Goal: Task Accomplishment & Management: Manage account settings

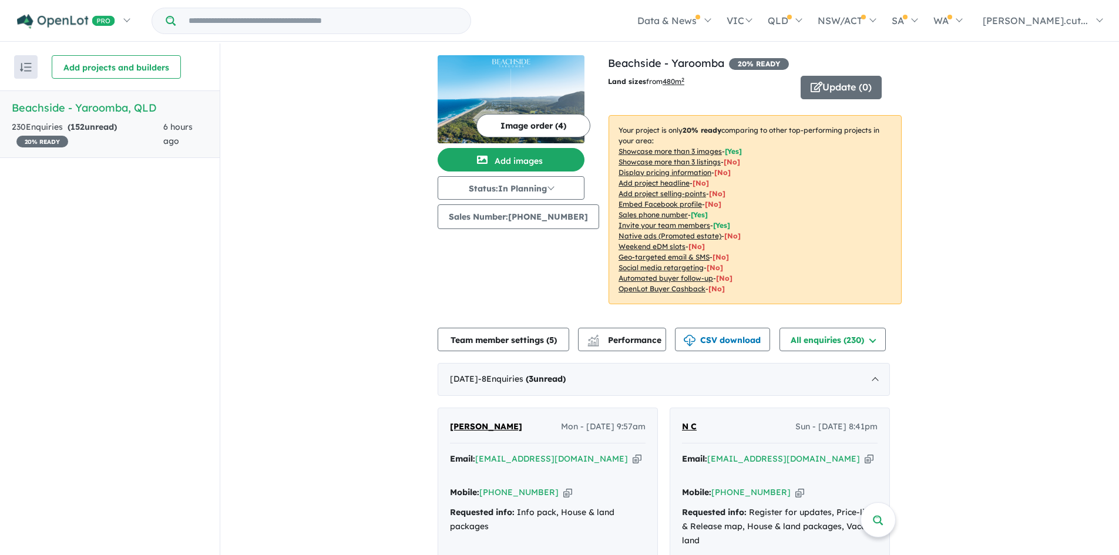
scroll to position [59, 0]
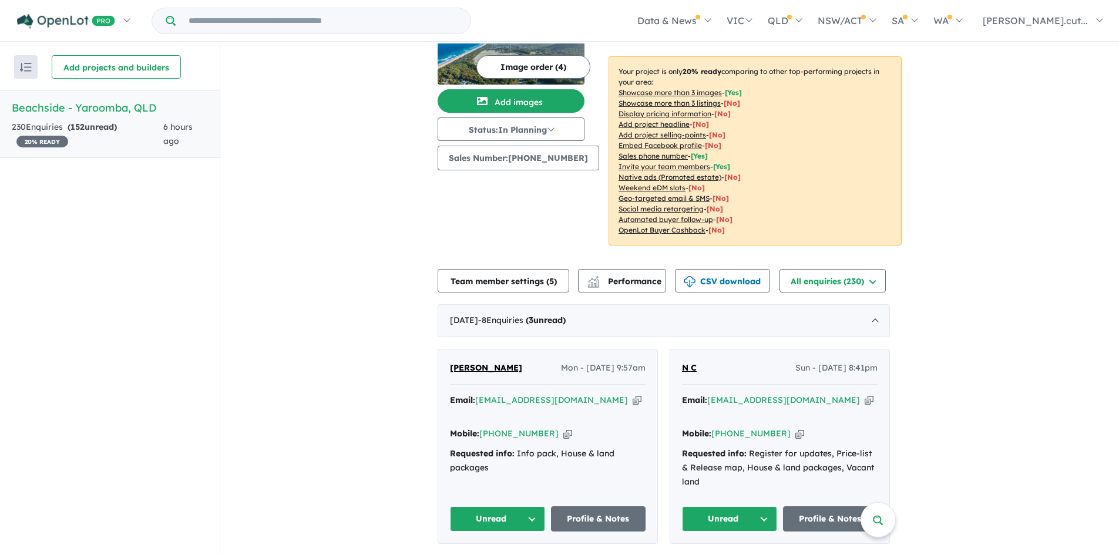
click at [633, 401] on icon "button" at bounding box center [637, 400] width 9 height 12
click at [563, 428] on icon "button" at bounding box center [567, 434] width 9 height 12
click at [540, 509] on button "Unread" at bounding box center [497, 518] width 95 height 25
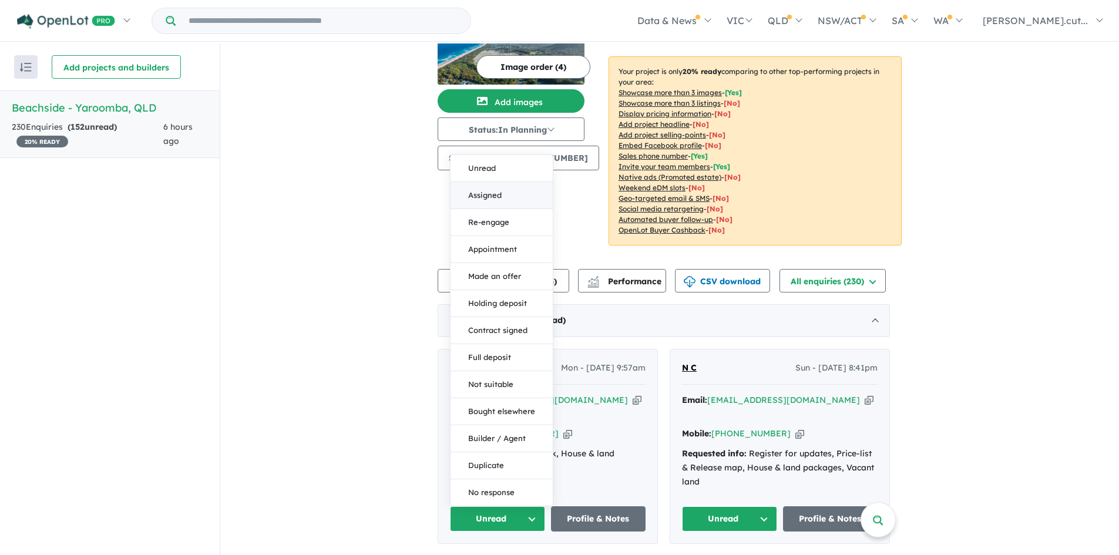
click at [492, 182] on button "Assigned" at bounding box center [502, 195] width 102 height 27
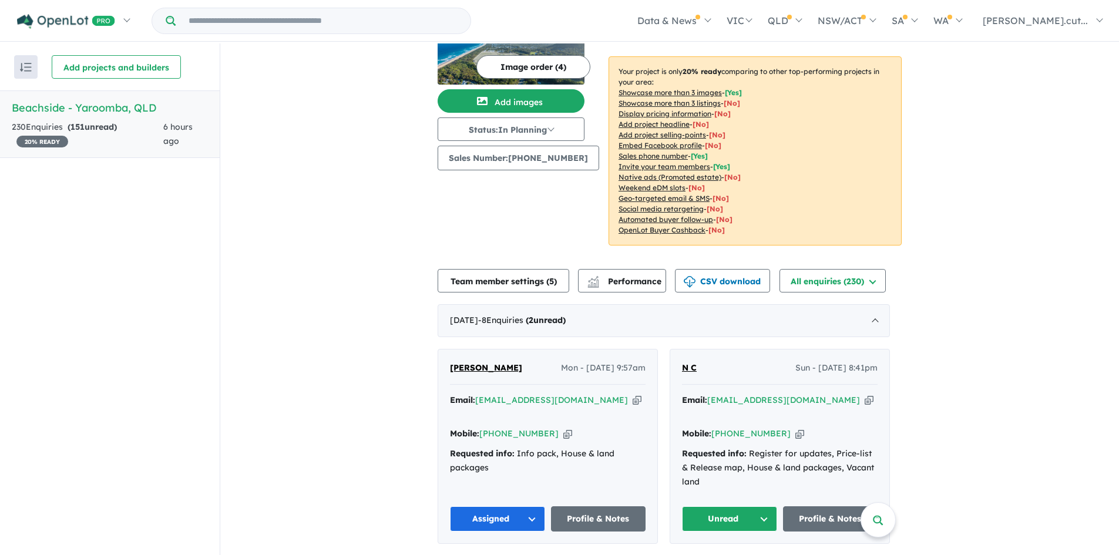
click at [865, 402] on icon "button" at bounding box center [869, 400] width 9 height 12
click at [795, 428] on icon "button" at bounding box center [799, 434] width 9 height 12
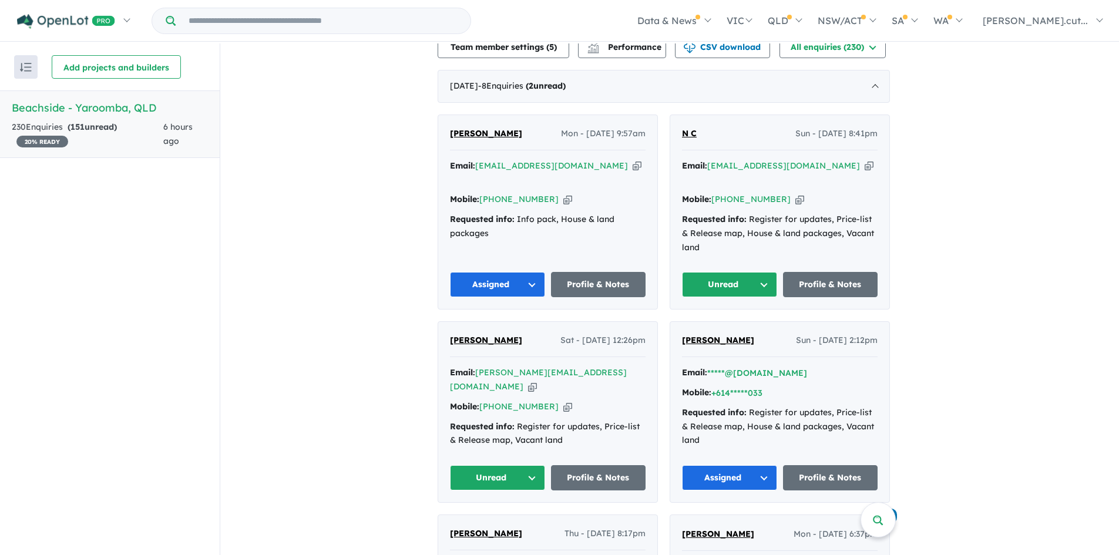
scroll to position [294, 0]
click at [761, 280] on button "Unread" at bounding box center [729, 283] width 95 height 25
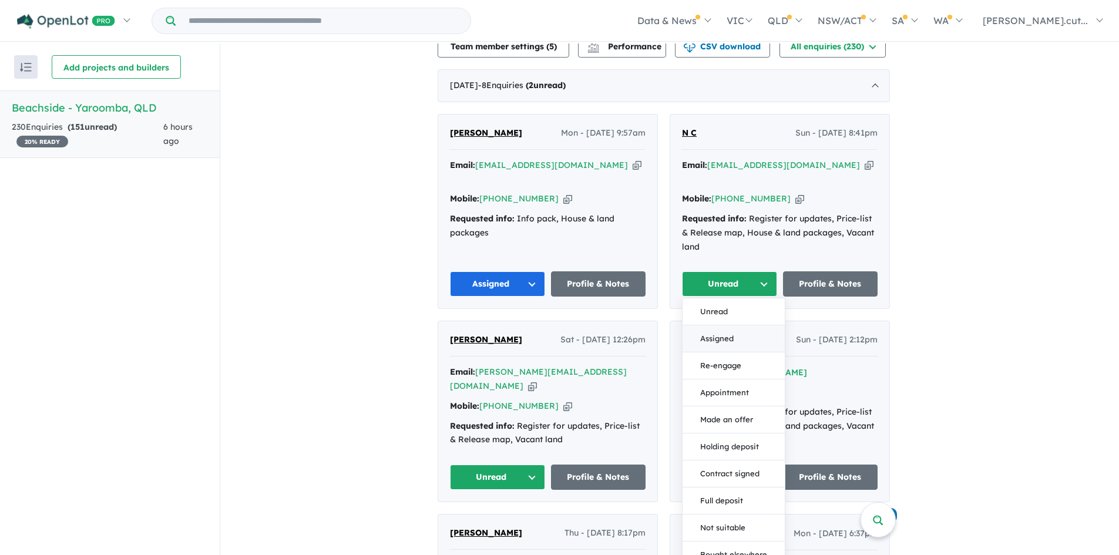
click at [716, 325] on button "Assigned" at bounding box center [734, 338] width 102 height 27
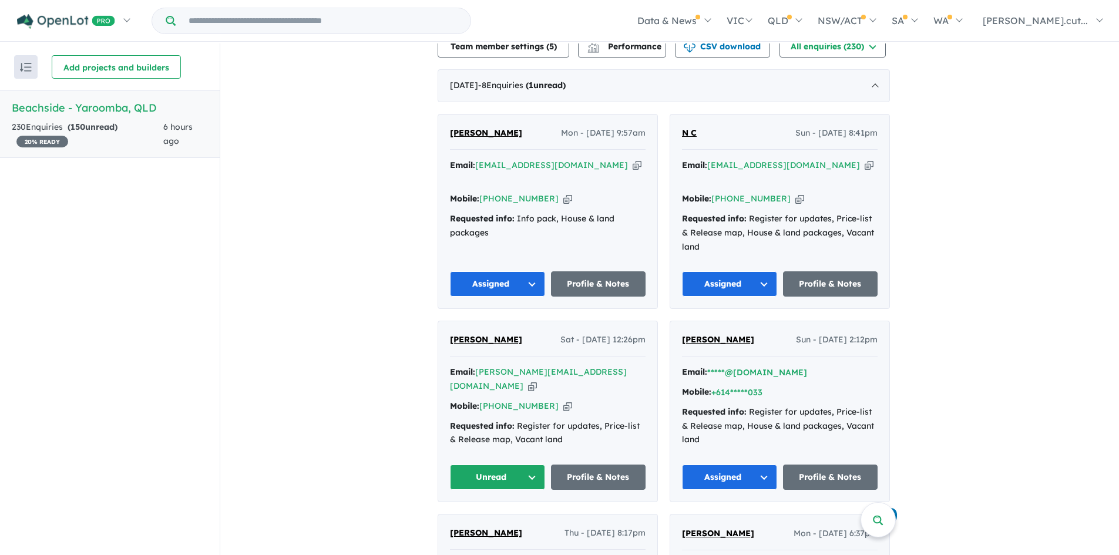
click at [537, 465] on button "Unread" at bounding box center [497, 477] width 95 height 25
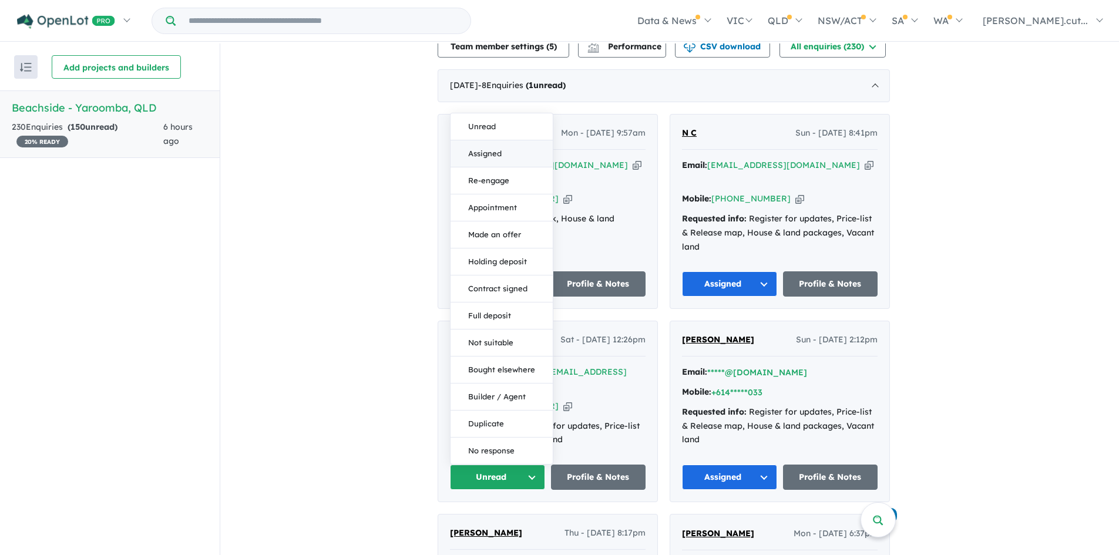
click at [471, 140] on button "Assigned" at bounding box center [502, 153] width 102 height 27
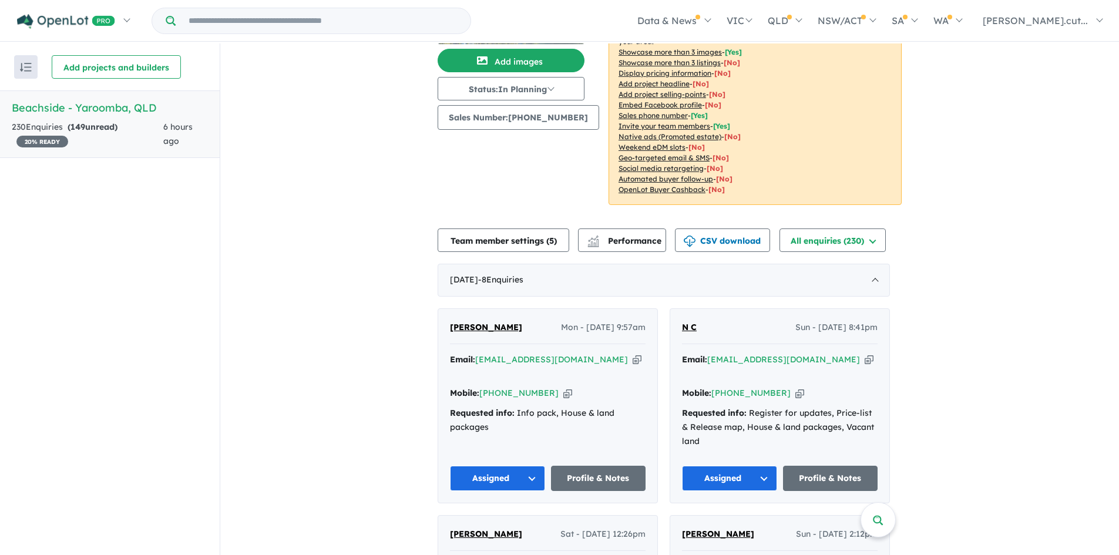
scroll to position [117, 0]
